Goal: Task Accomplishment & Management: Manage account settings

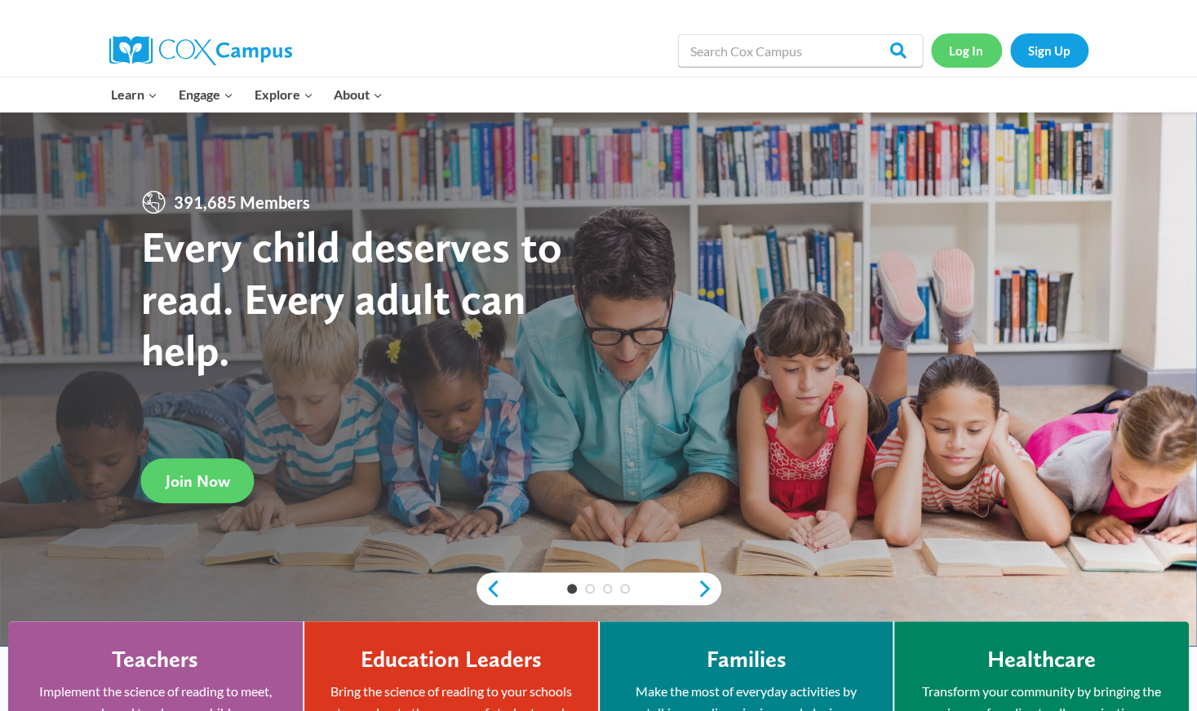
click at [975, 50] on link "Log In" at bounding box center [966, 49] width 71 height 33
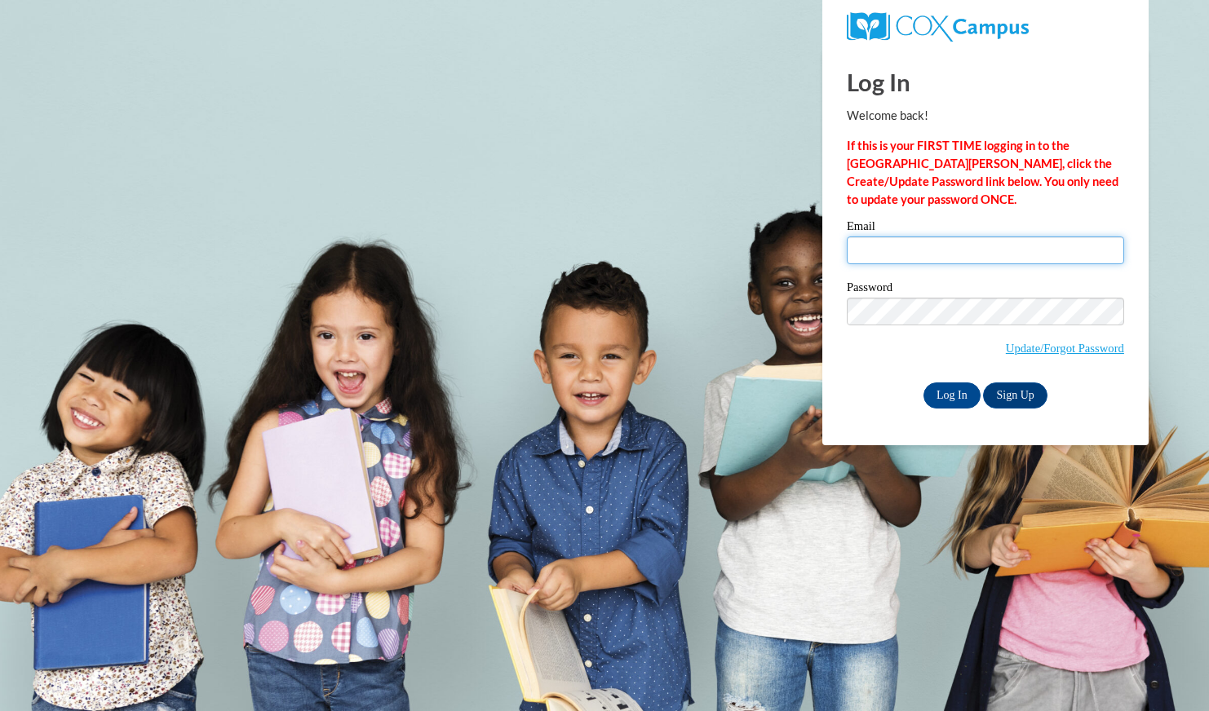
click at [993, 247] on input "Email" at bounding box center [985, 251] width 277 height 28
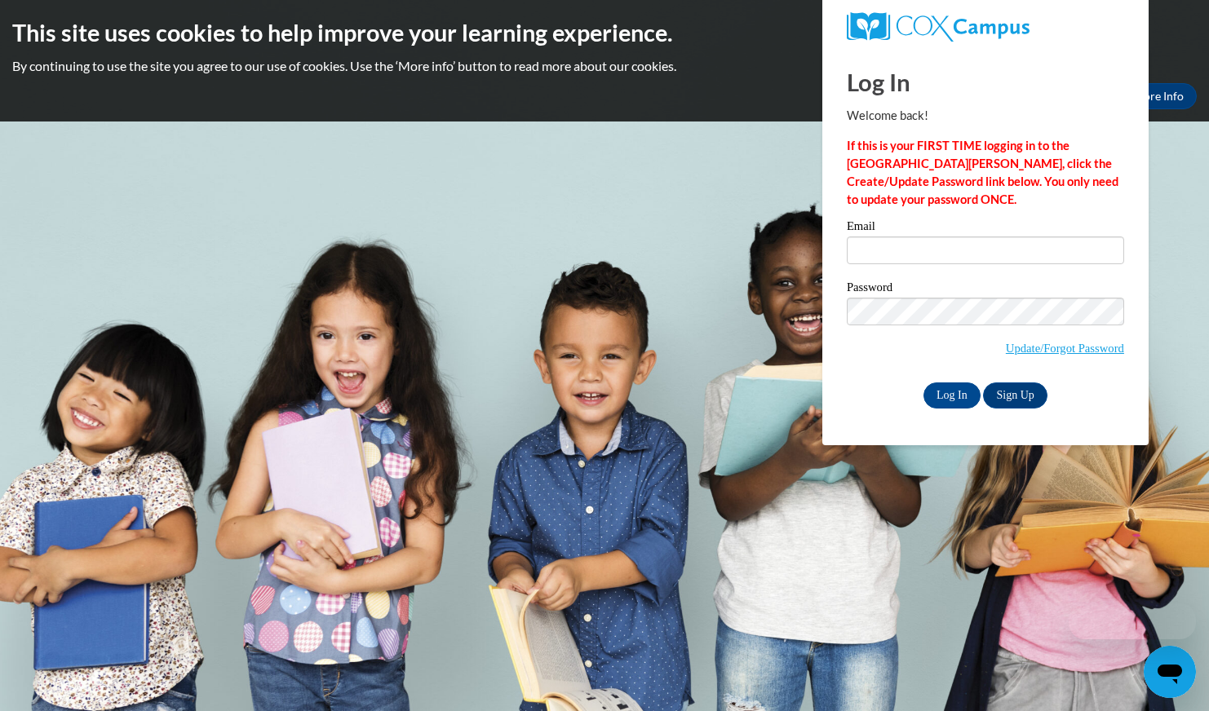
click at [993, 249] on input "Email" at bounding box center [985, 251] width 277 height 28
type input "[EMAIL_ADDRESS][PERSON_NAME][DOMAIN_NAME]"
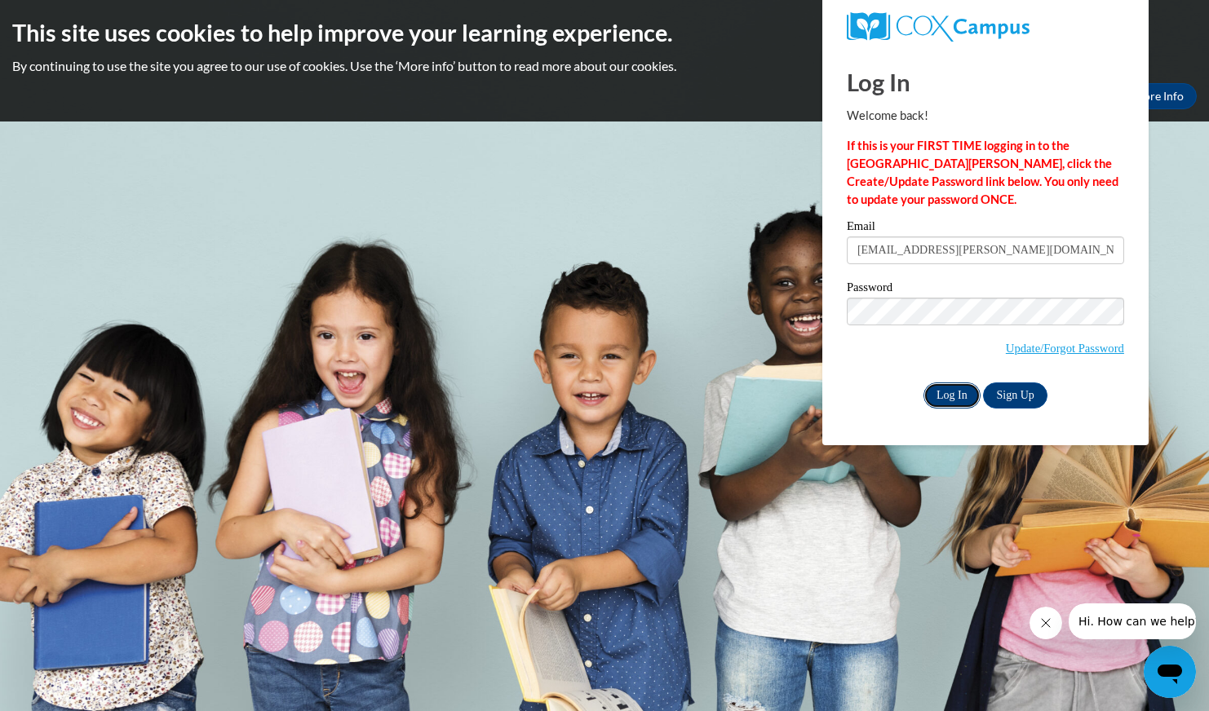
drag, startPoint x: 955, startPoint y: 399, endPoint x: 935, endPoint y: 406, distance: 21.7
drag, startPoint x: 935, startPoint y: 406, endPoint x: 909, endPoint y: 404, distance: 25.4
click at [909, 404] on div "Log In Sign Up" at bounding box center [985, 396] width 277 height 26
click at [951, 397] on input "Log In" at bounding box center [951, 396] width 57 height 26
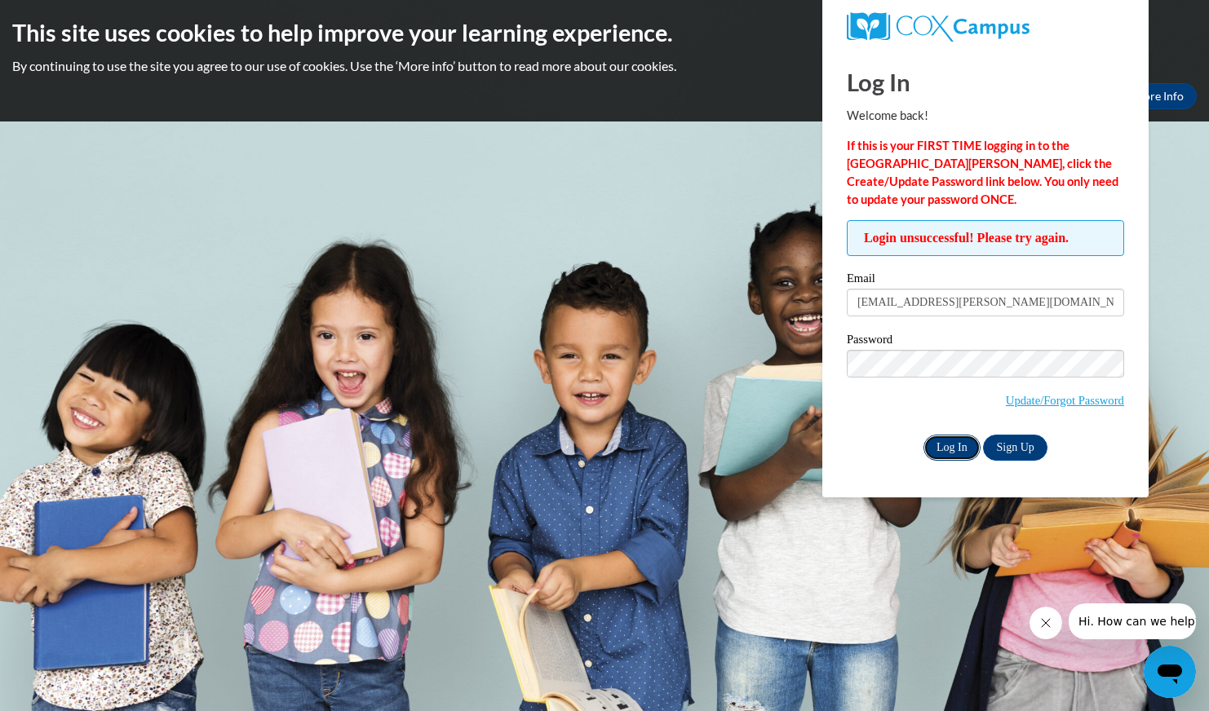
click at [958, 453] on input "Log In" at bounding box center [951, 448] width 57 height 26
click at [948, 442] on input "Log In" at bounding box center [951, 448] width 57 height 26
click at [923, 435] on input "Log In" at bounding box center [951, 448] width 57 height 26
click at [1044, 404] on link "Update/Forgot Password" at bounding box center [1065, 400] width 118 height 13
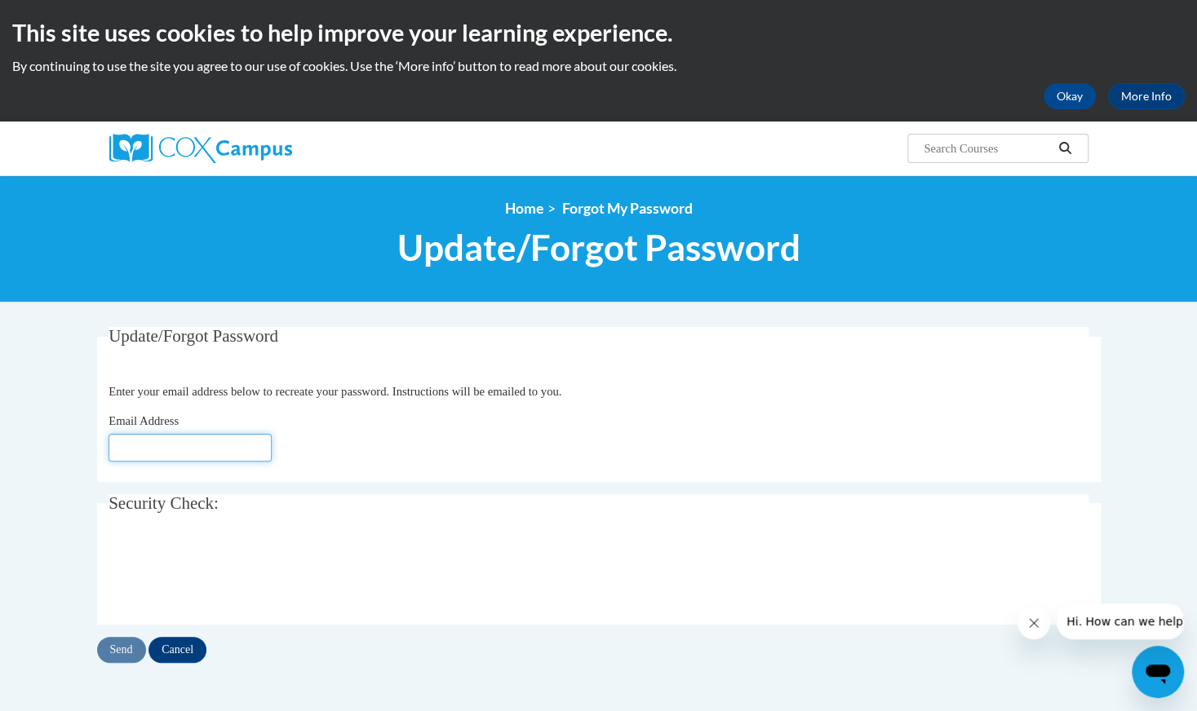
click at [213, 449] on input "Email Address" at bounding box center [189, 448] width 163 height 28
type input "[EMAIL_ADDRESS][DOMAIN_NAME]"
click at [128, 652] on input "Send" at bounding box center [121, 650] width 49 height 26
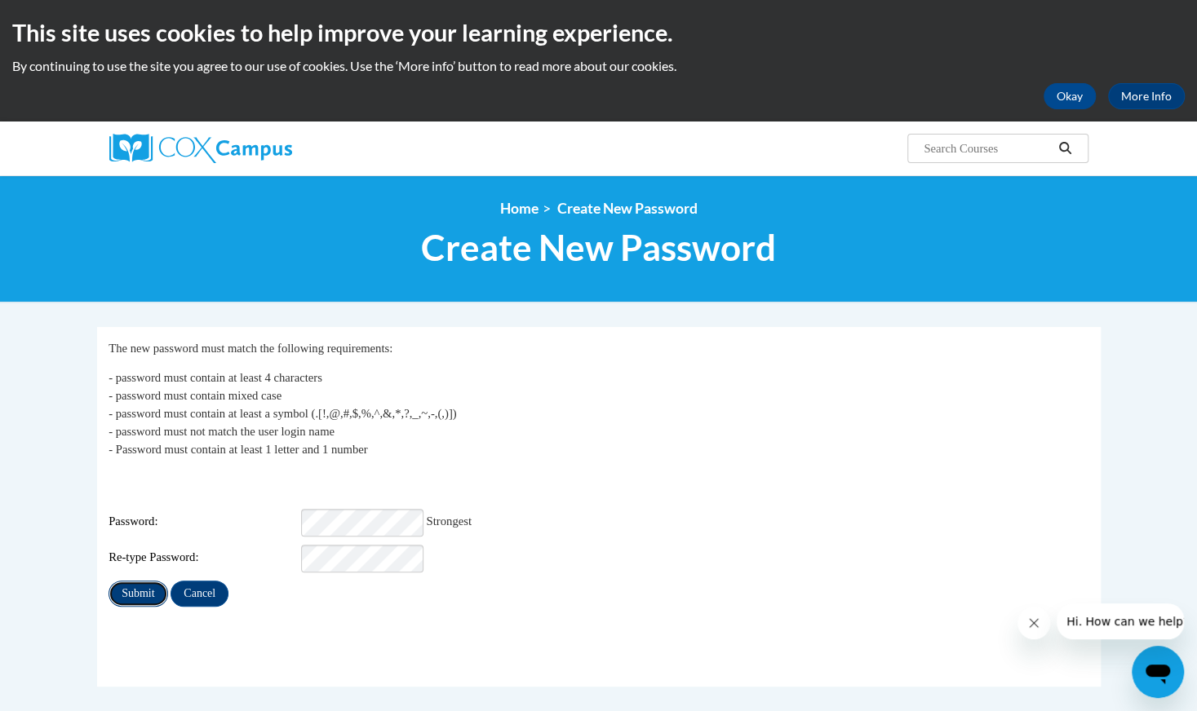
click at [145, 582] on input "Submit" at bounding box center [137, 594] width 59 height 26
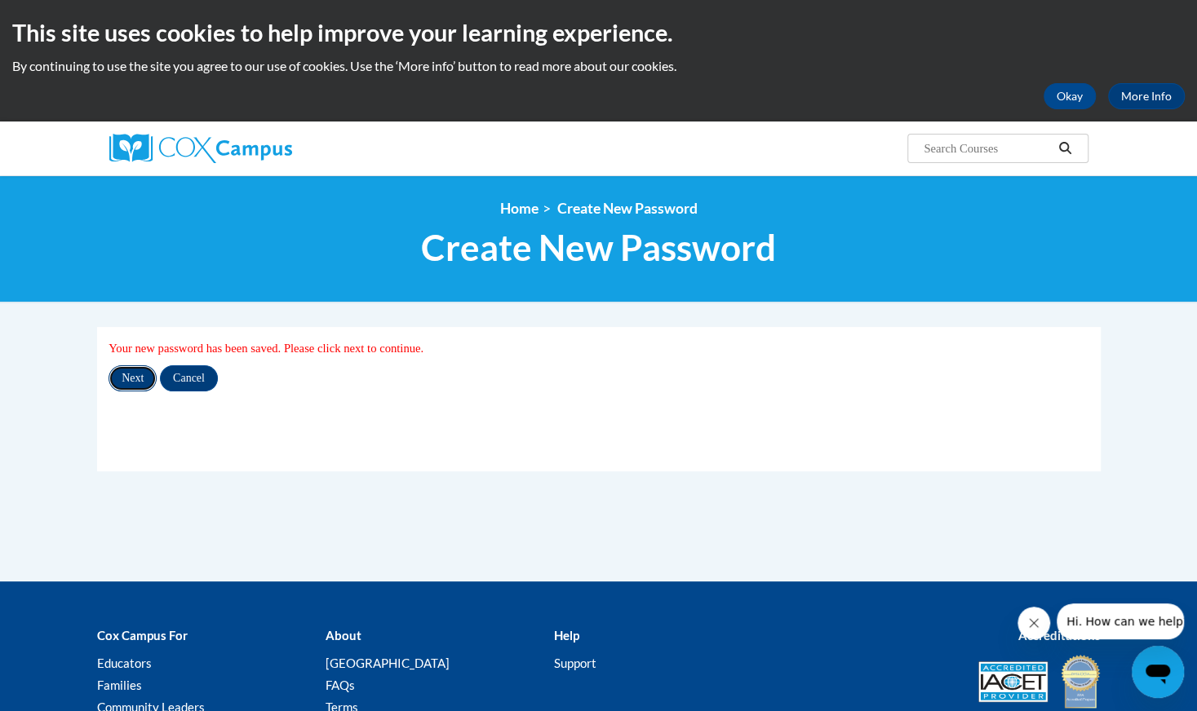
click at [121, 384] on input "Next" at bounding box center [132, 378] width 48 height 26
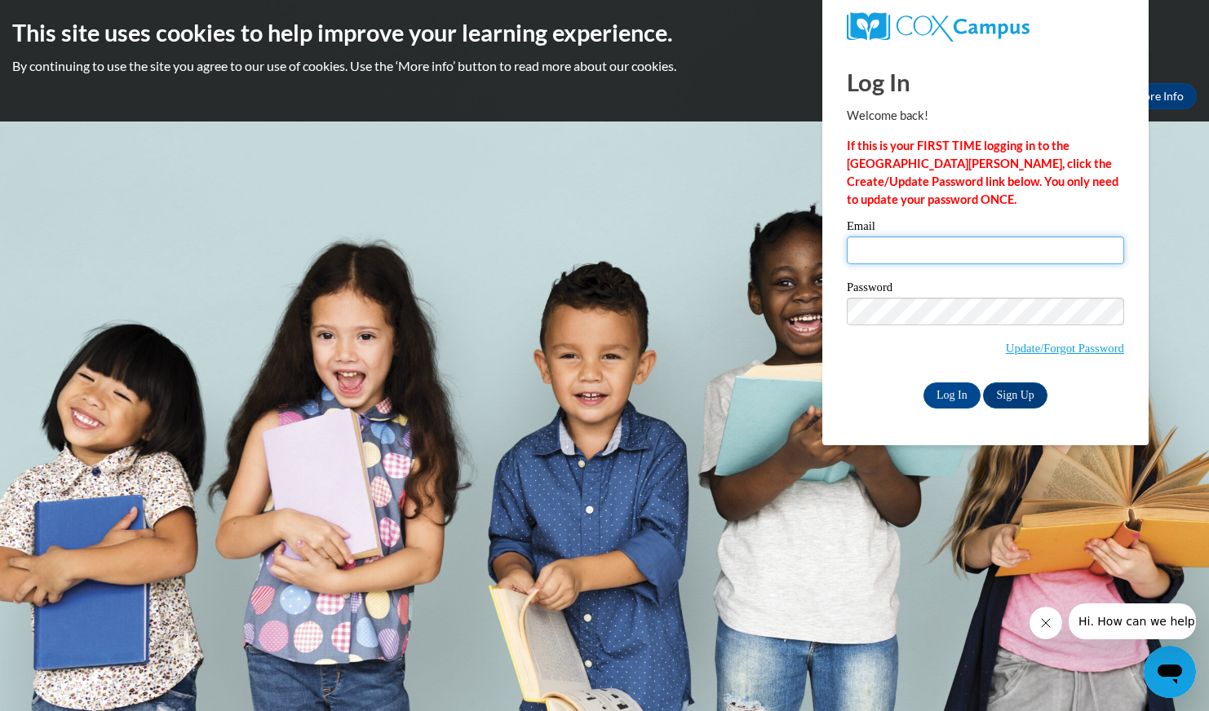
click at [887, 250] on input "Email" at bounding box center [985, 251] width 277 height 28
type input "[EMAIL_ADDRESS][PERSON_NAME][DOMAIN_NAME]"
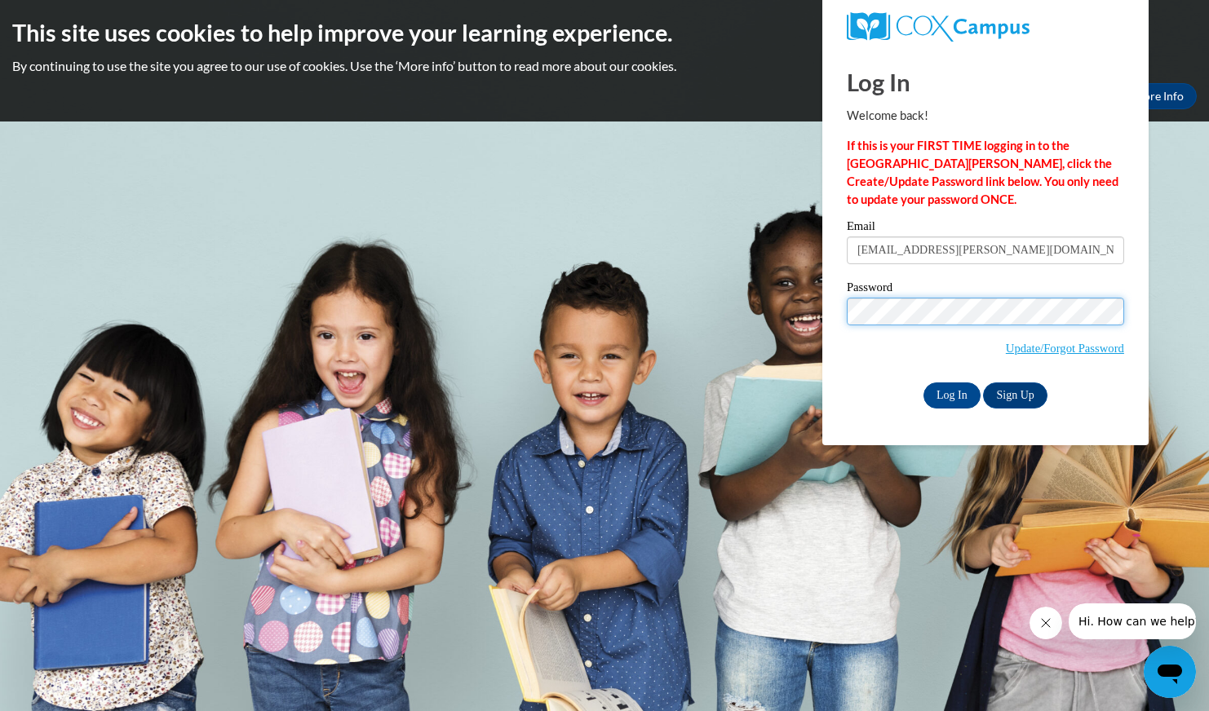
click at [923, 383] on input "Log In" at bounding box center [951, 396] width 57 height 26
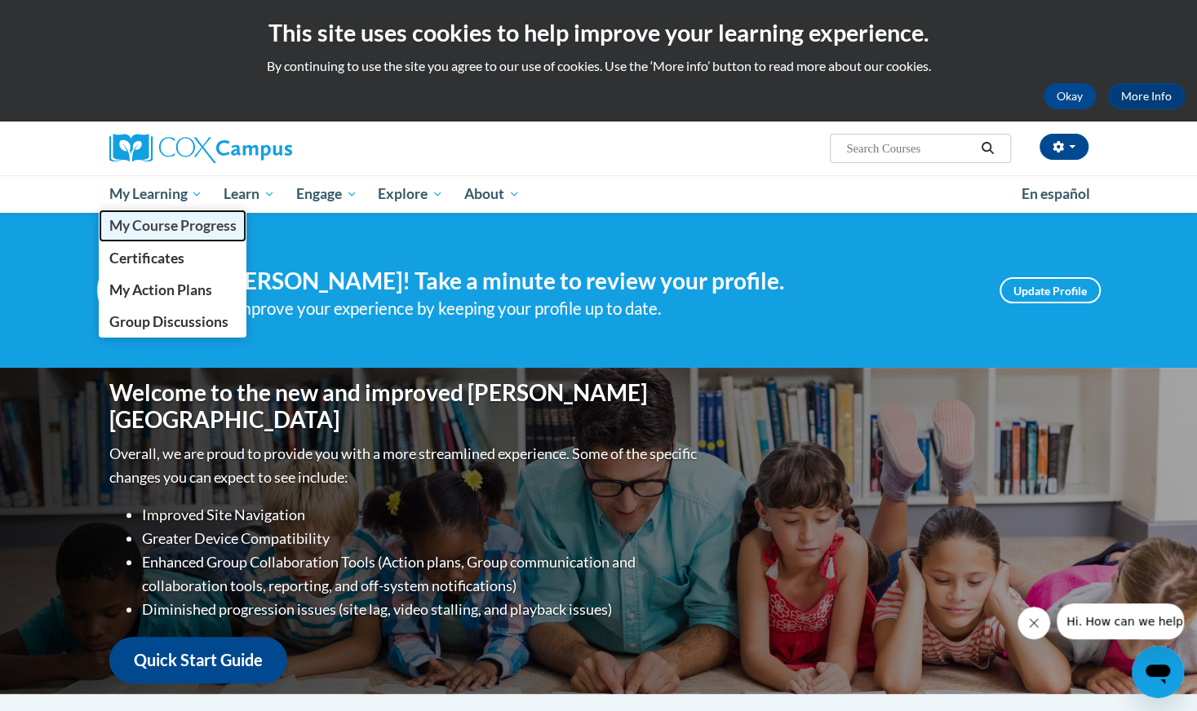
click at [175, 234] on span "My Course Progress" at bounding box center [171, 225] width 127 height 17
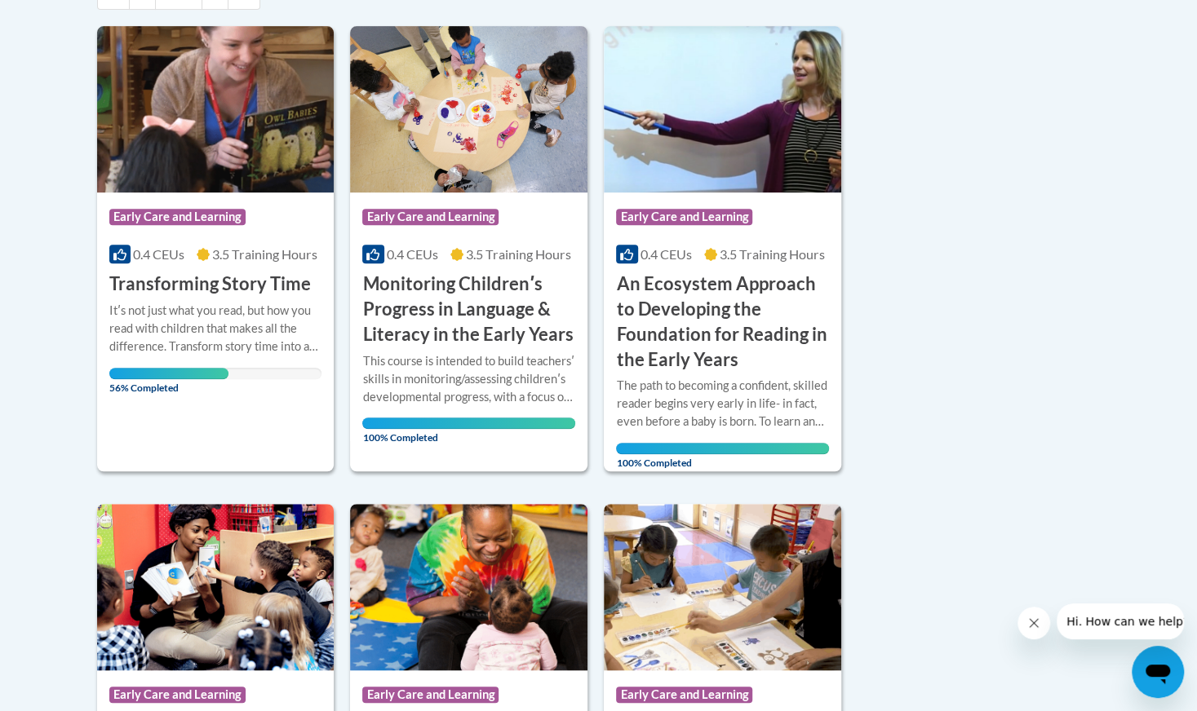
scroll to position [431, 0]
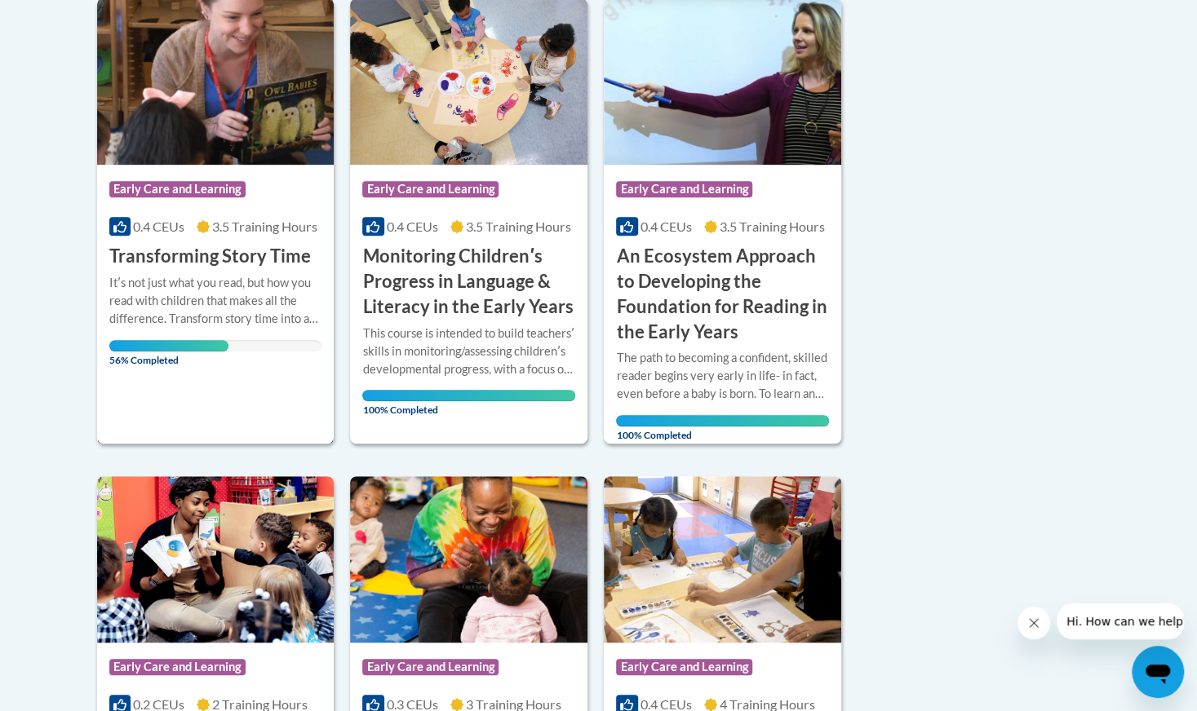
click at [234, 294] on div "Itʹs not just what you read, but how you read with children that makes all the …" at bounding box center [215, 301] width 213 height 54
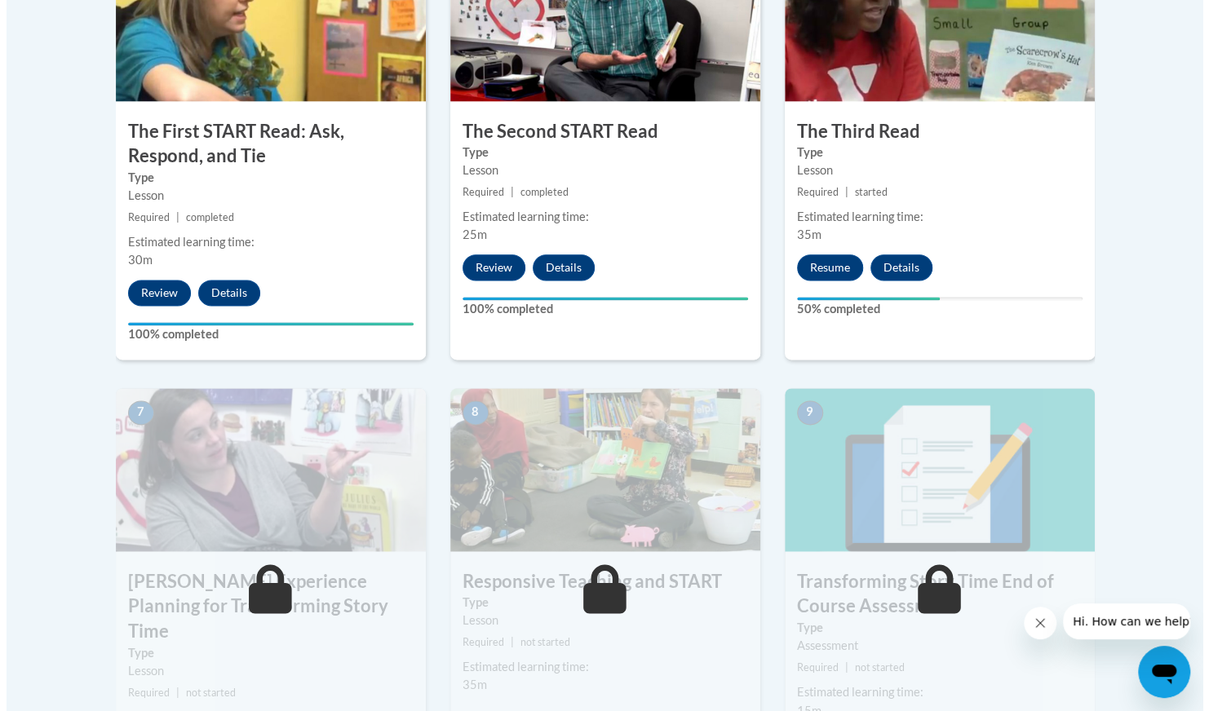
scroll to position [1066, 0]
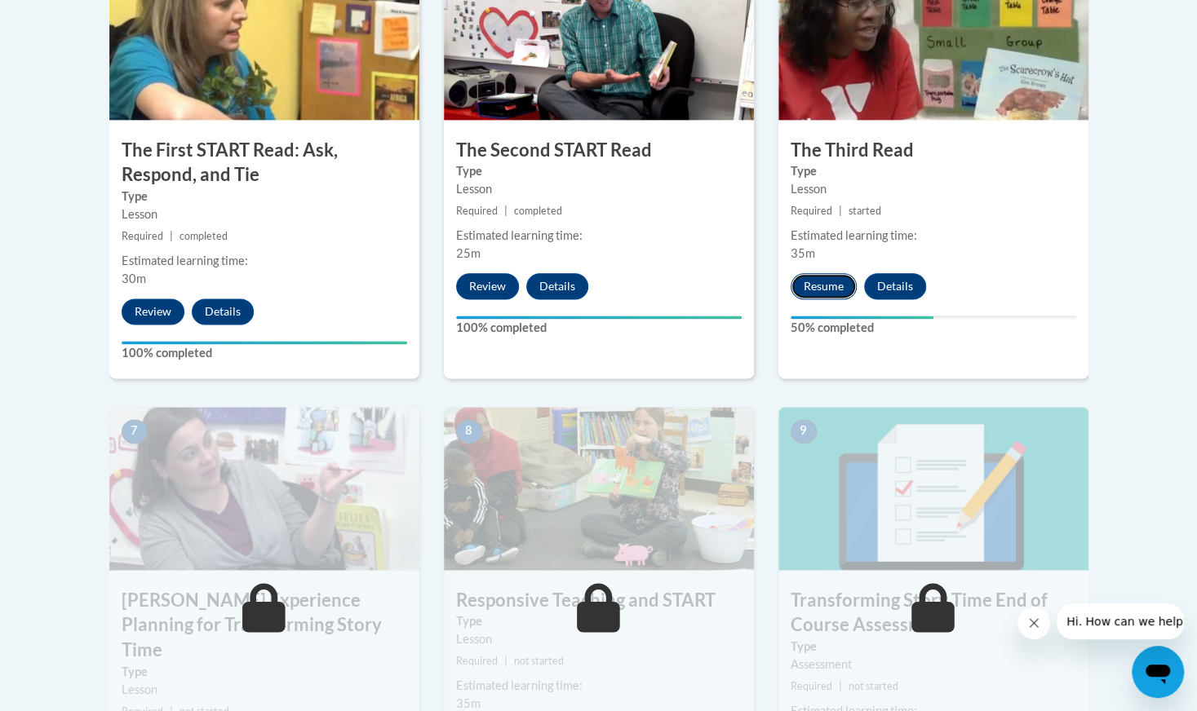
click at [816, 281] on button "Resume" at bounding box center [823, 286] width 66 height 26
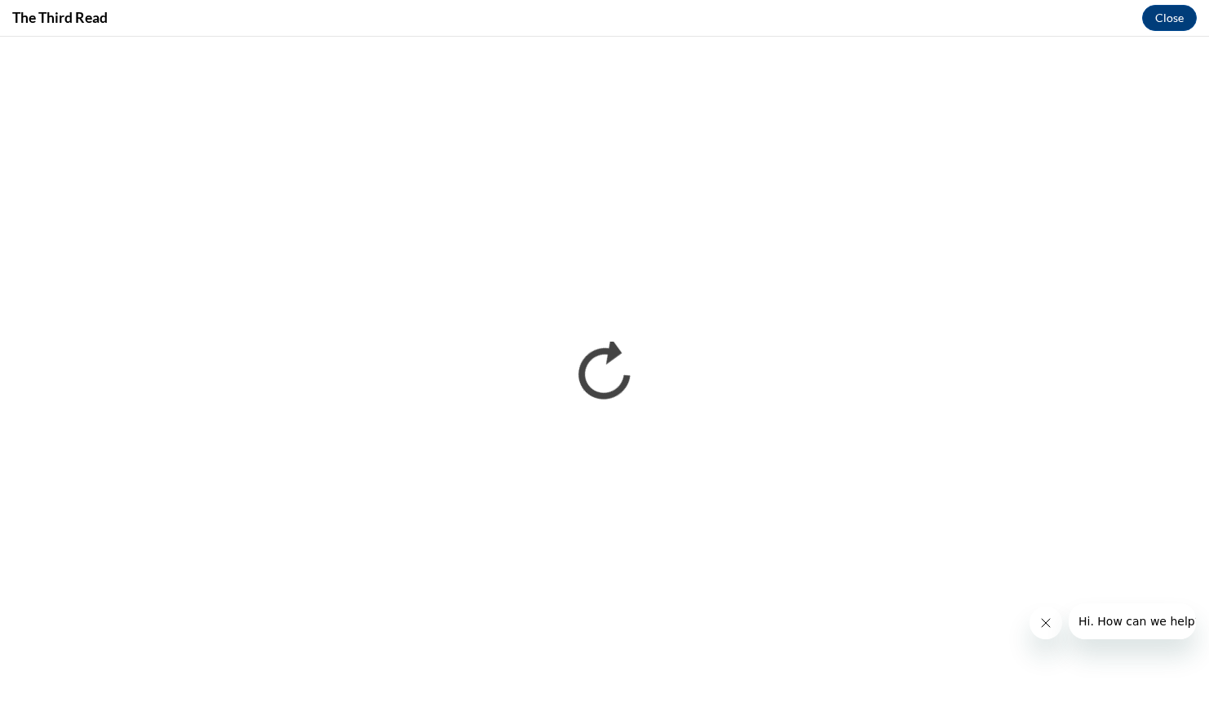
scroll to position [0, 0]
